Goal: Task Accomplishment & Management: Use online tool/utility

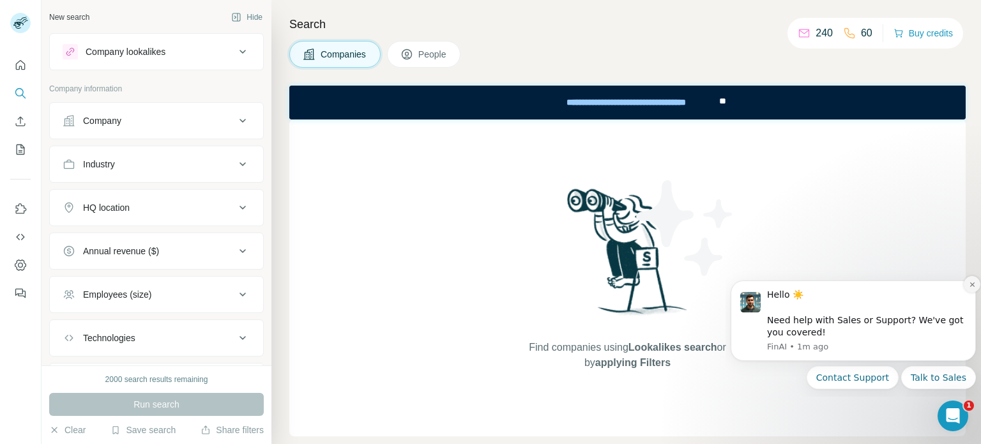
click at [973, 284] on icon "Dismiss notification" at bounding box center [972, 284] width 7 height 7
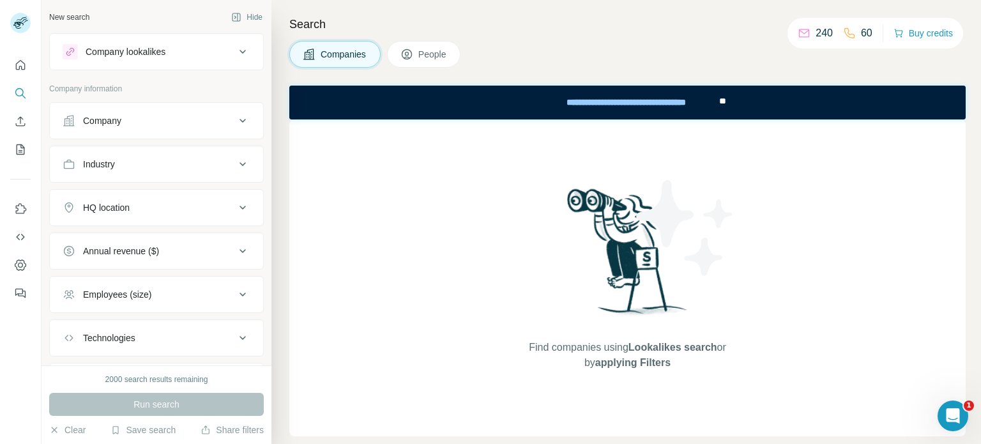
drag, startPoint x: 978, startPoint y: 284, endPoint x: 651, endPoint y: 30, distance: 414.0
click at [651, 30] on h4 "Search" at bounding box center [627, 24] width 676 height 18
click at [20, 268] on icon "Dashboard" at bounding box center [20, 265] width 13 height 13
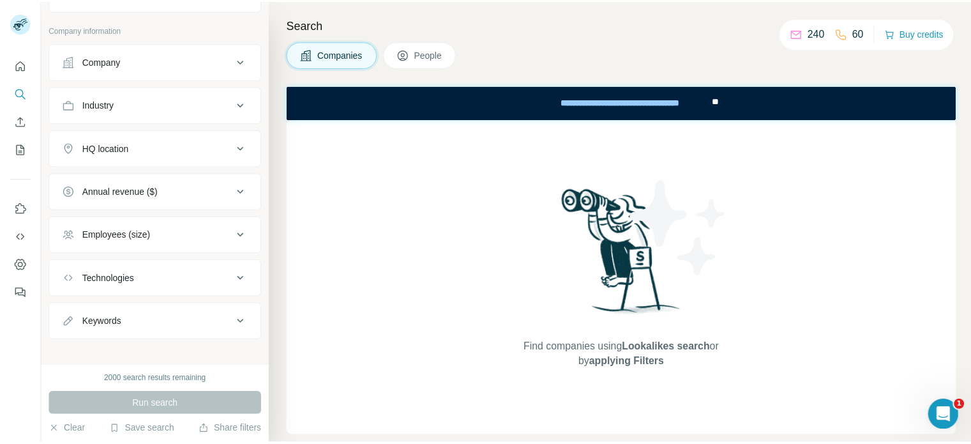
scroll to position [68, 0]
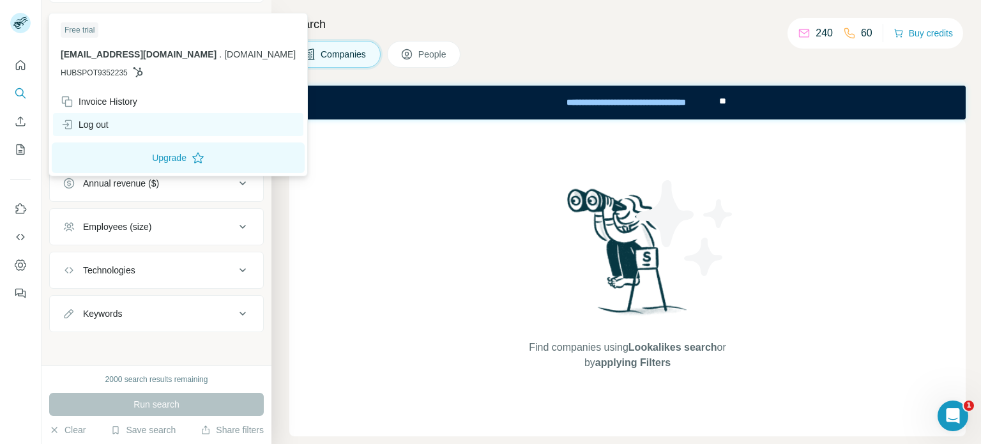
click at [97, 124] on div "Log out" at bounding box center [85, 124] width 48 height 13
